Goal: Task Accomplishment & Management: Manage account settings

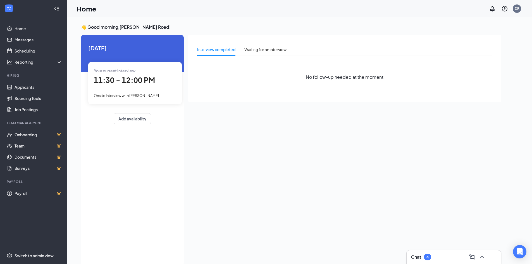
click at [160, 92] on div "Onsite Interview with [PERSON_NAME]" at bounding box center [135, 95] width 82 height 6
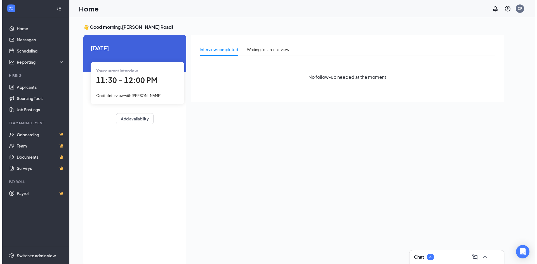
scroll to position [2, 0]
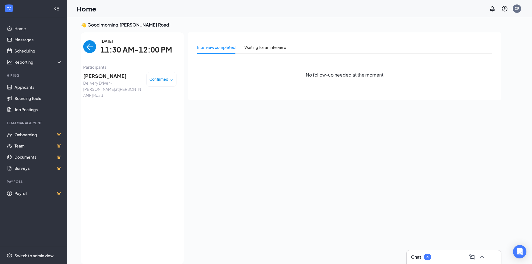
click at [118, 76] on span "[PERSON_NAME]" at bounding box center [112, 76] width 59 height 8
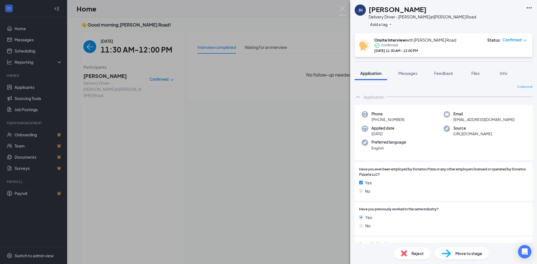
click at [523, 14] on div "[PERSON_NAME] Delivery Driver - [PERSON_NAME] at [PERSON_NAME][GEOGRAPHIC_DATA]…" at bounding box center [443, 16] width 187 height 33
click at [528, 8] on icon "Ellipses" at bounding box center [528, 7] width 7 height 7
click at [527, 7] on icon "Ellipses" at bounding box center [528, 7] width 7 height 7
click at [505, 21] on link "View full application" at bounding box center [498, 21] width 60 height 6
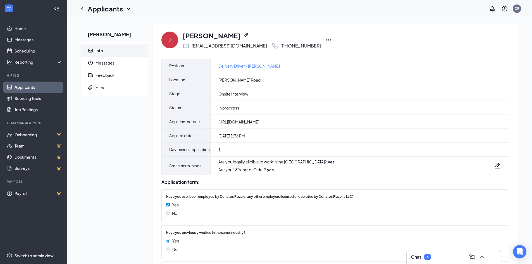
click at [300, 41] on div "J Jeff Hatmacher bornagainj22@gmail.com +1 (614) 972-2272" at bounding box center [336, 40] width 348 height 18
click at [326, 42] on icon "Ellipses" at bounding box center [329, 40] width 7 height 7
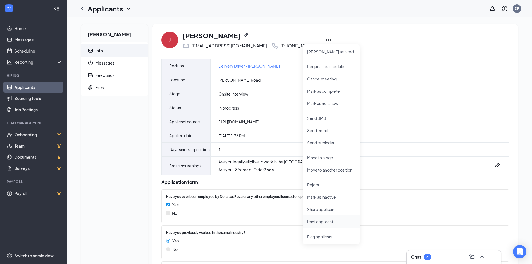
click at [326, 223] on p "Print applicant" at bounding box center [331, 222] width 48 height 6
